Goal: Task Accomplishment & Management: Manage account settings

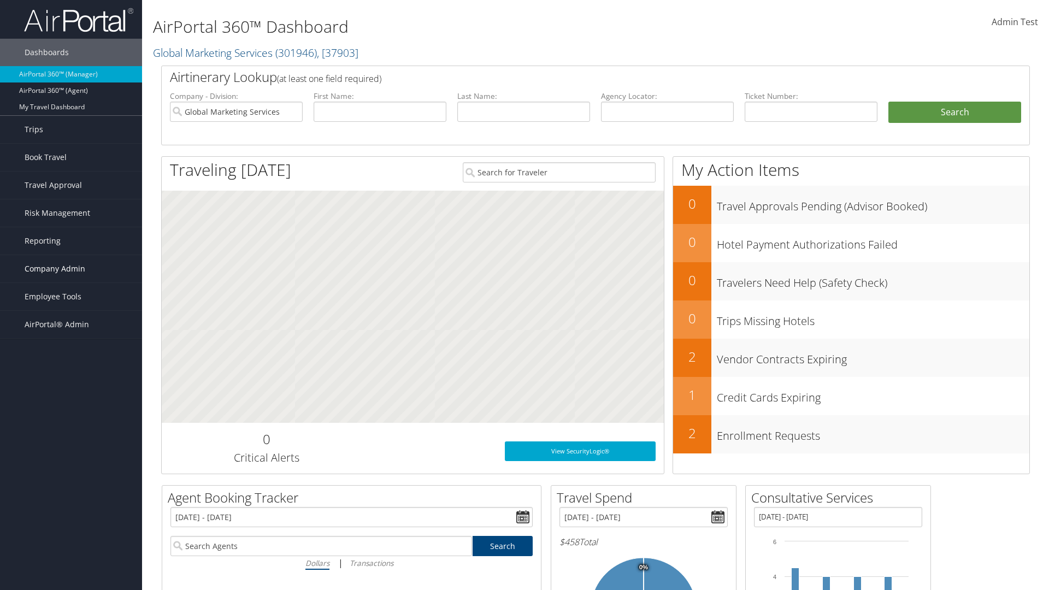
click at [71, 269] on span "Company Admin" at bounding box center [55, 268] width 61 height 27
click at [71, 496] on link "Airtinerary® Settings" at bounding box center [71, 504] width 142 height 16
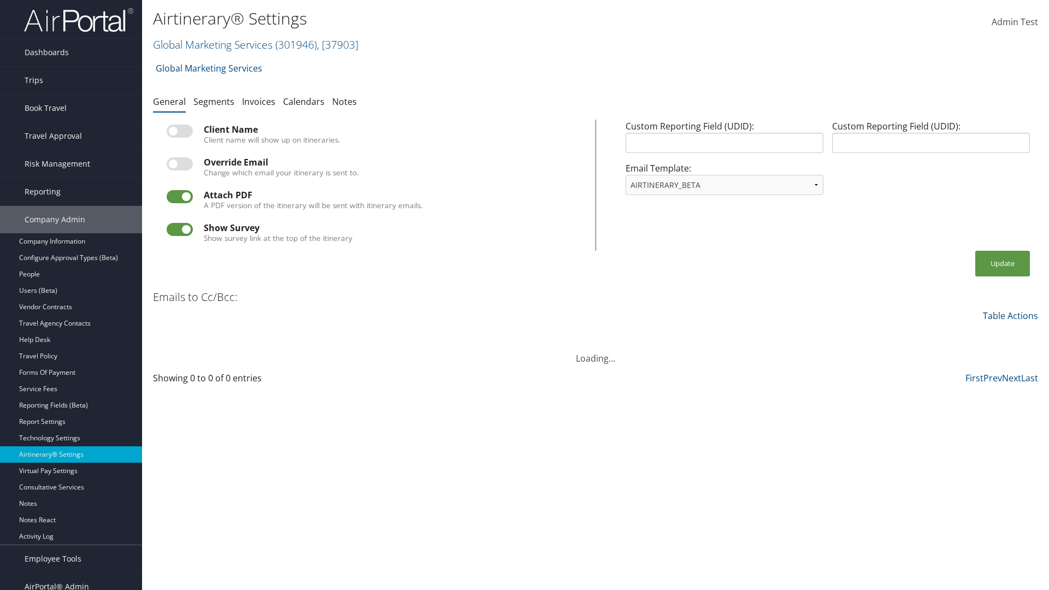
click at [212, 44] on link "Global Marketing Services ( 301946 ) , [ 37903 ]" at bounding box center [256, 44] width 206 height 15
click at [0, 0] on input "search" at bounding box center [0, 0] width 0 height 0
type input "Global Marketing Services"
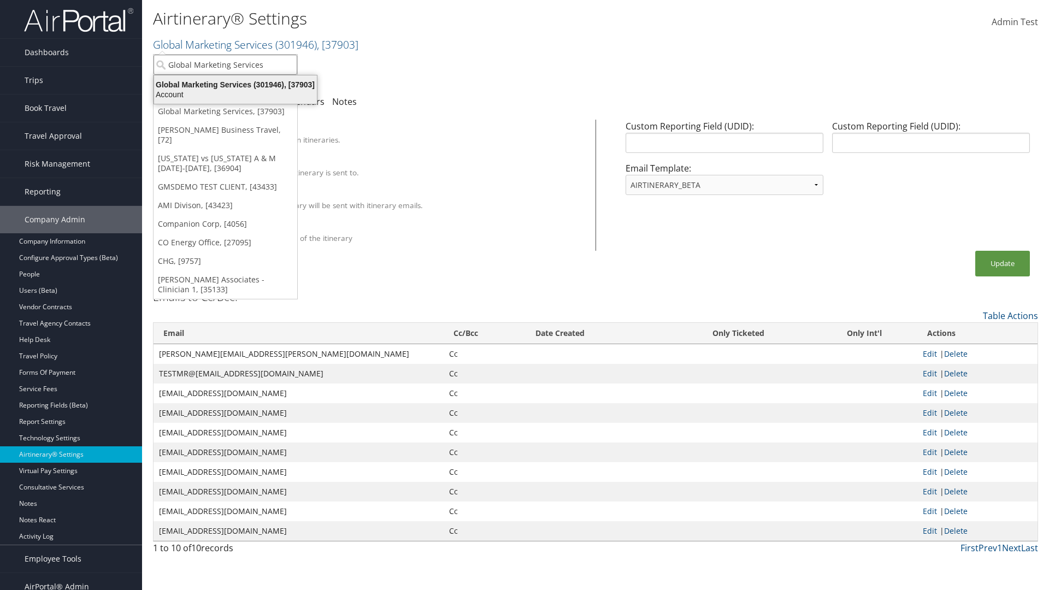
click at [236, 85] on div "Global Marketing Services (301946), [37903]" at bounding box center [236, 85] width 176 height 10
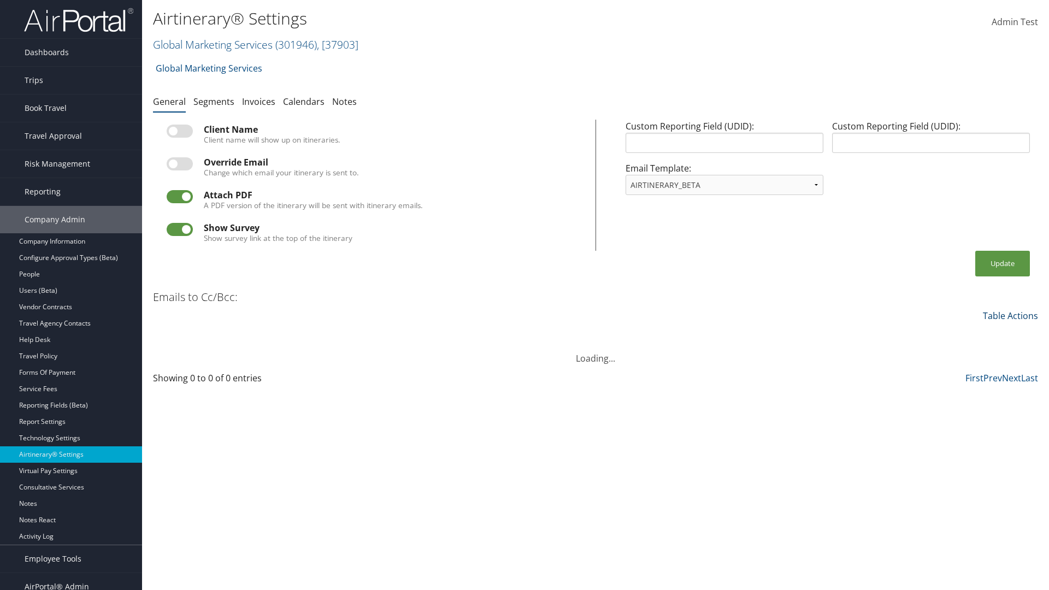
click at [1011, 315] on link "Table Actions" at bounding box center [1010, 316] width 55 height 12
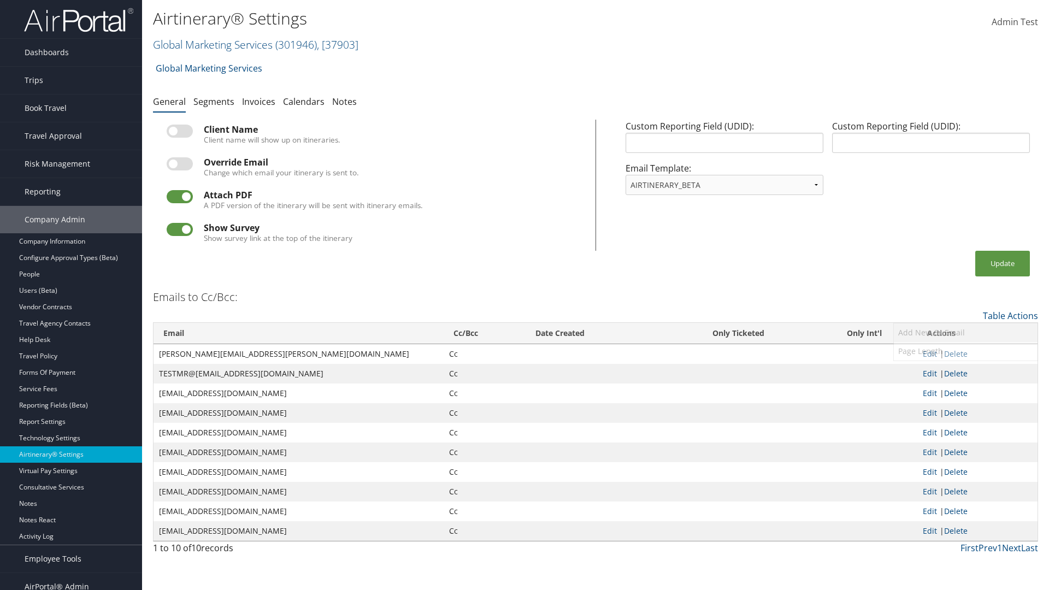
click at [966, 332] on link "Add New Cc Email" at bounding box center [966, 333] width 144 height 19
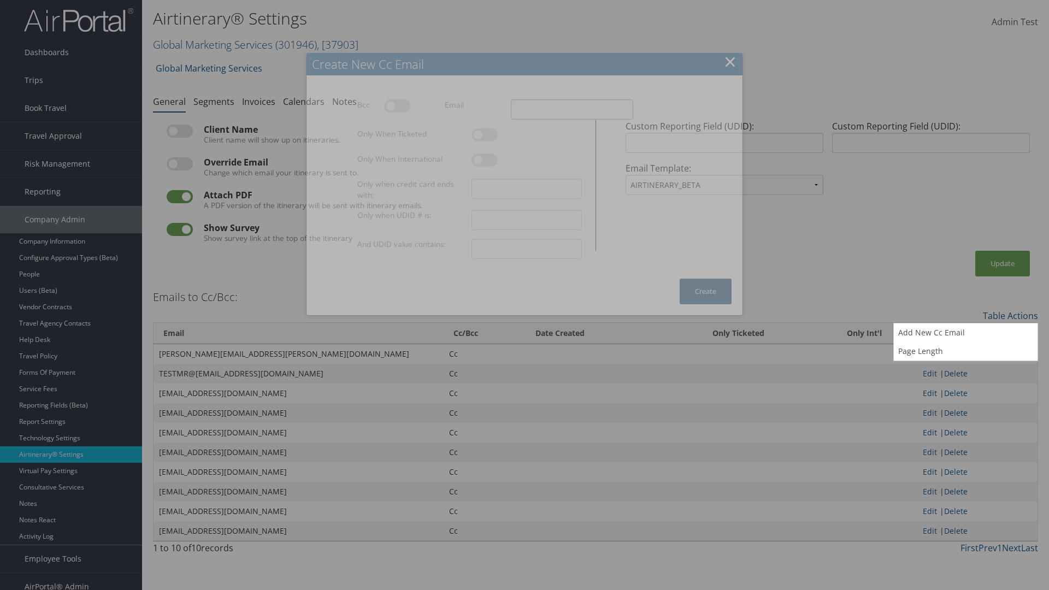
click at [572, 109] on input "Email" at bounding box center [572, 109] width 122 height 20
type input "[EMAIL_ADDRESS][DOMAIN_NAME]"
click at [706, 291] on button "Create" at bounding box center [706, 292] width 52 height 26
